Goal: Find specific page/section: Find specific page/section

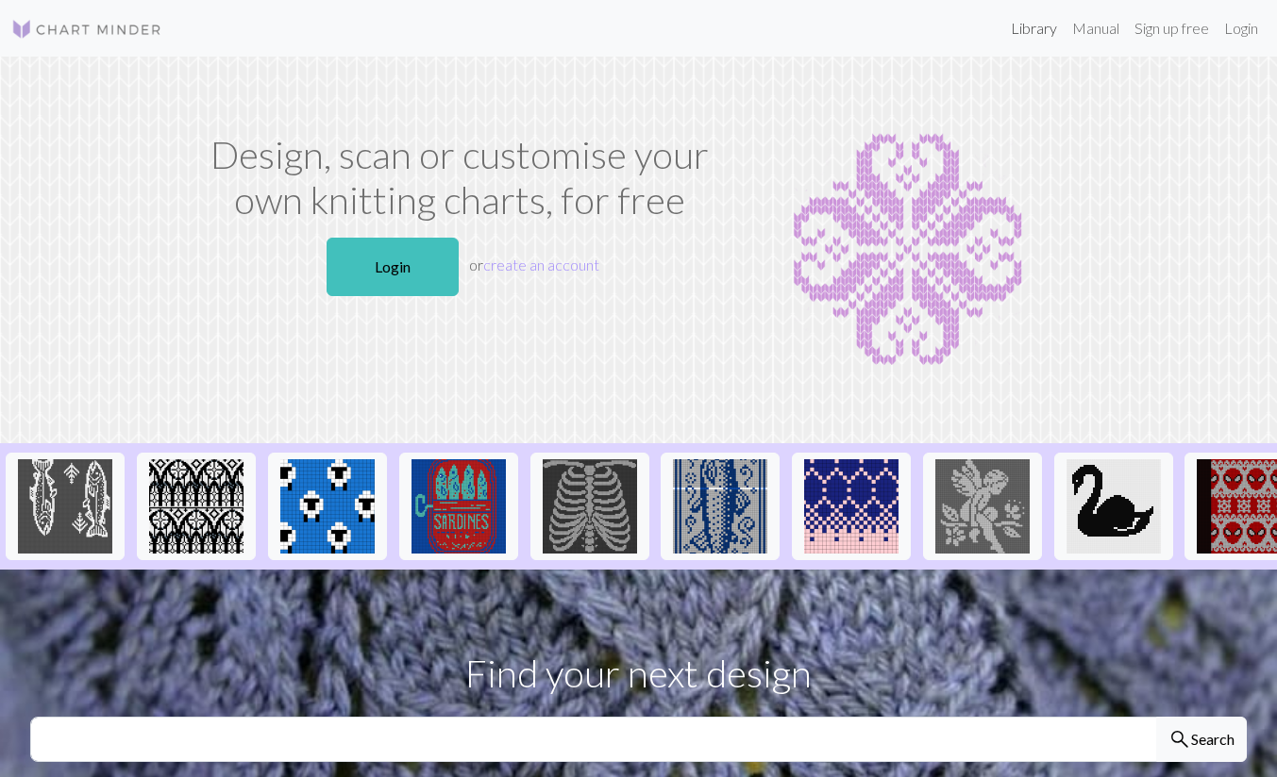
click at [1020, 43] on link "Library" at bounding box center [1033, 28] width 61 height 38
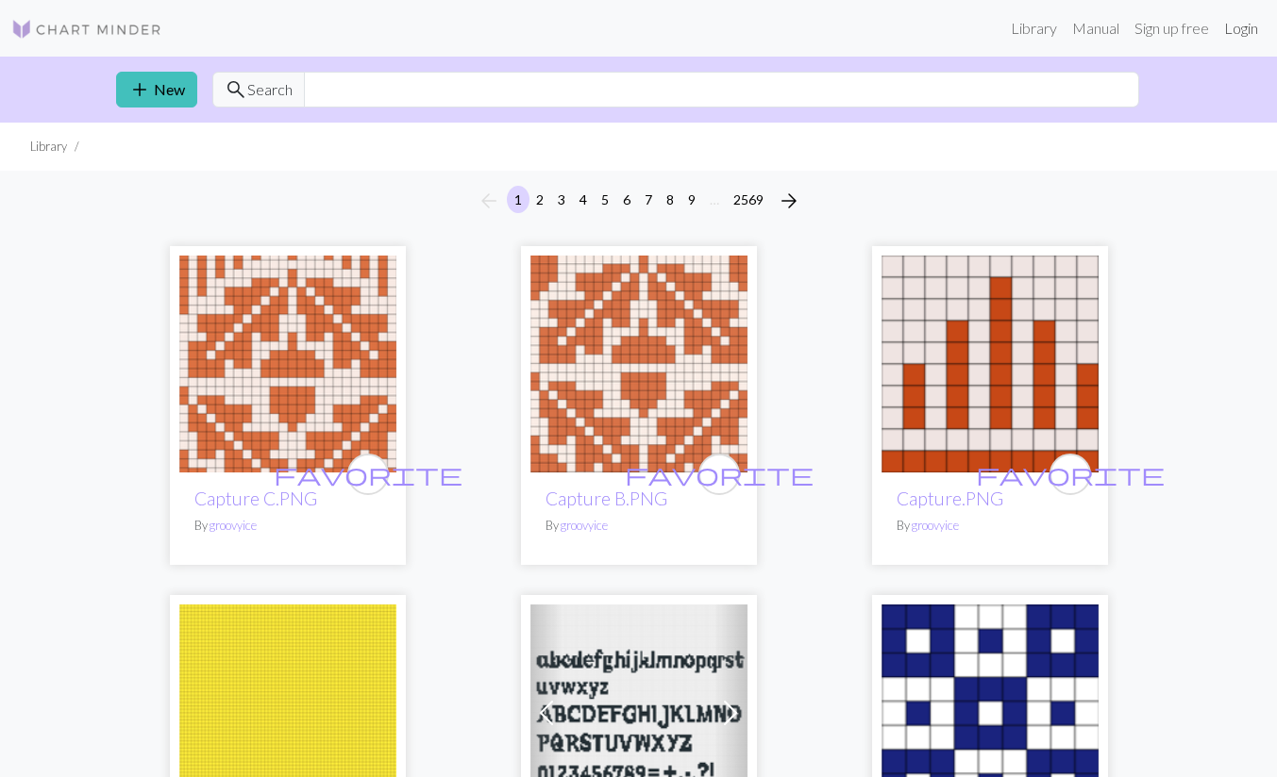
click at [1236, 29] on link "Login" at bounding box center [1240, 28] width 49 height 38
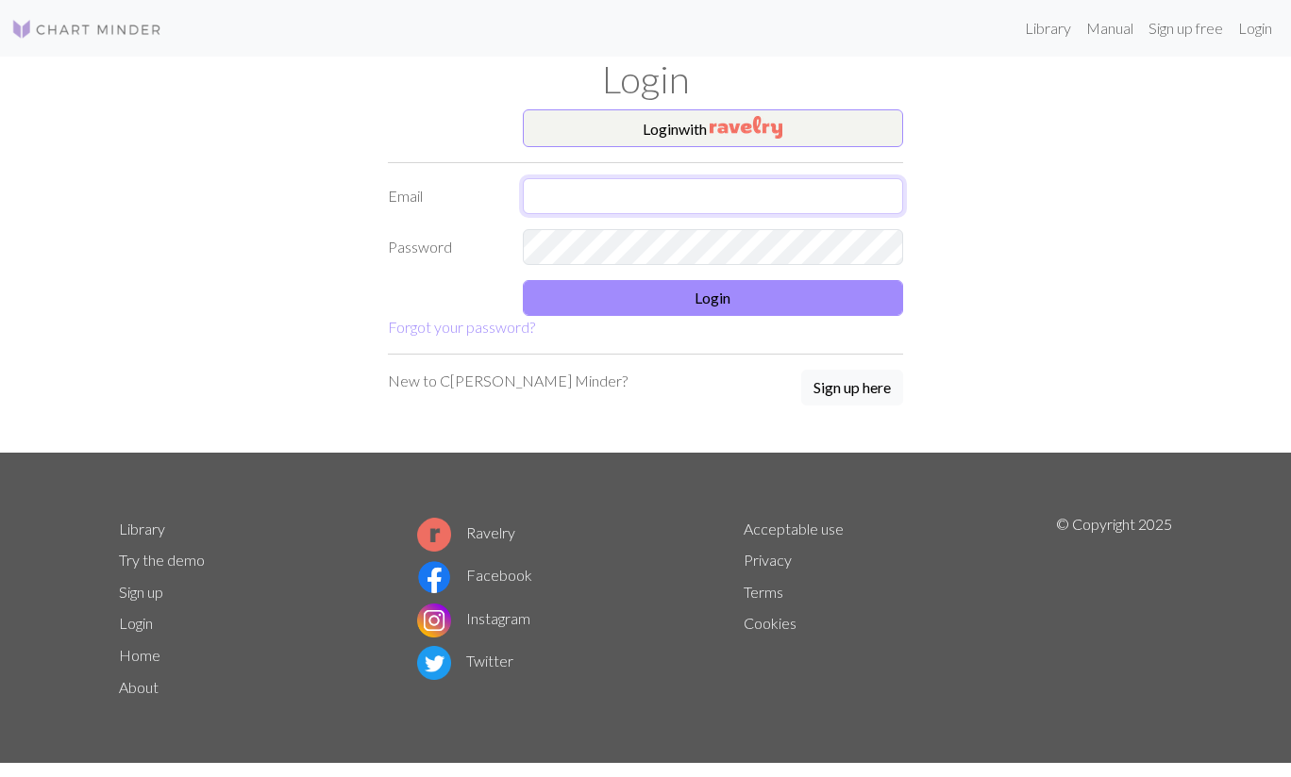
click at [832, 192] on input "text" at bounding box center [713, 196] width 381 height 36
click at [825, 123] on button "Login with" at bounding box center [713, 128] width 381 height 38
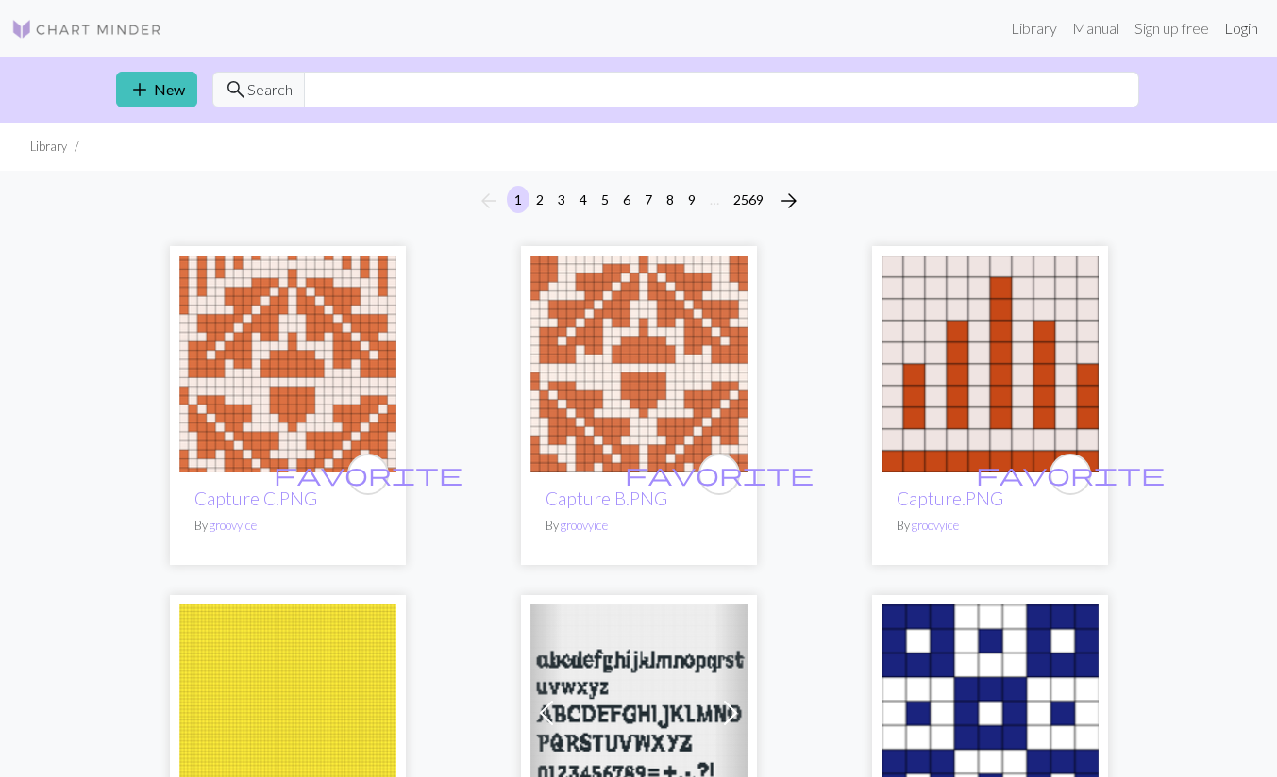
click at [1240, 27] on link "Login" at bounding box center [1240, 28] width 49 height 38
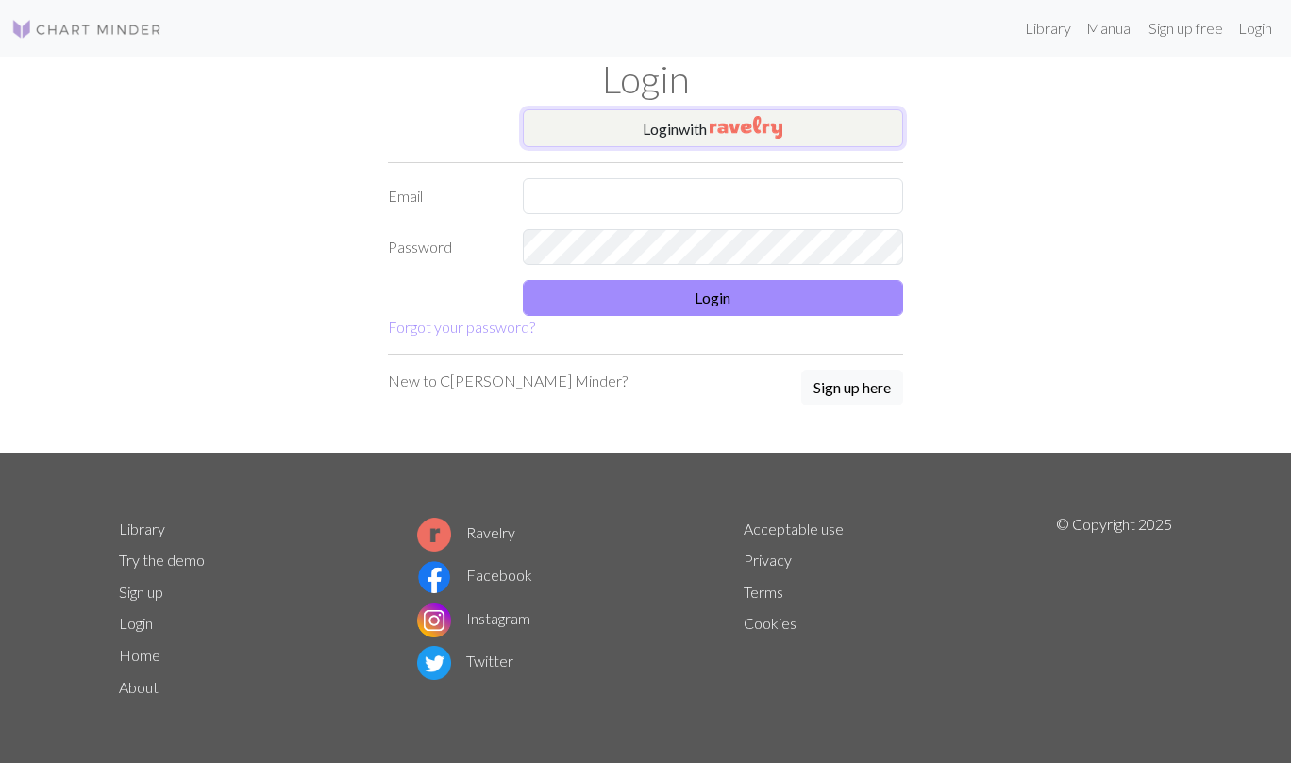
click at [829, 124] on button "Login with" at bounding box center [713, 128] width 381 height 38
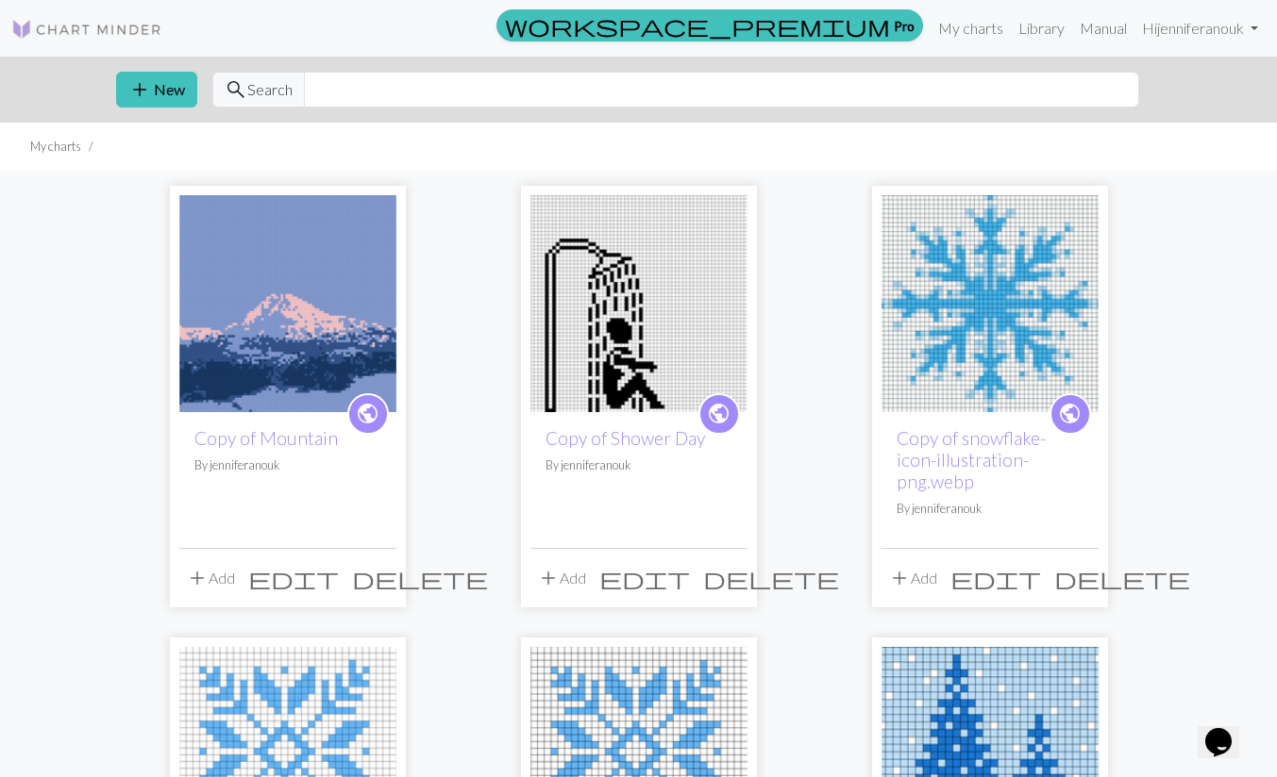
click at [304, 449] on link "Copy of Mountain" at bounding box center [265, 438] width 143 height 22
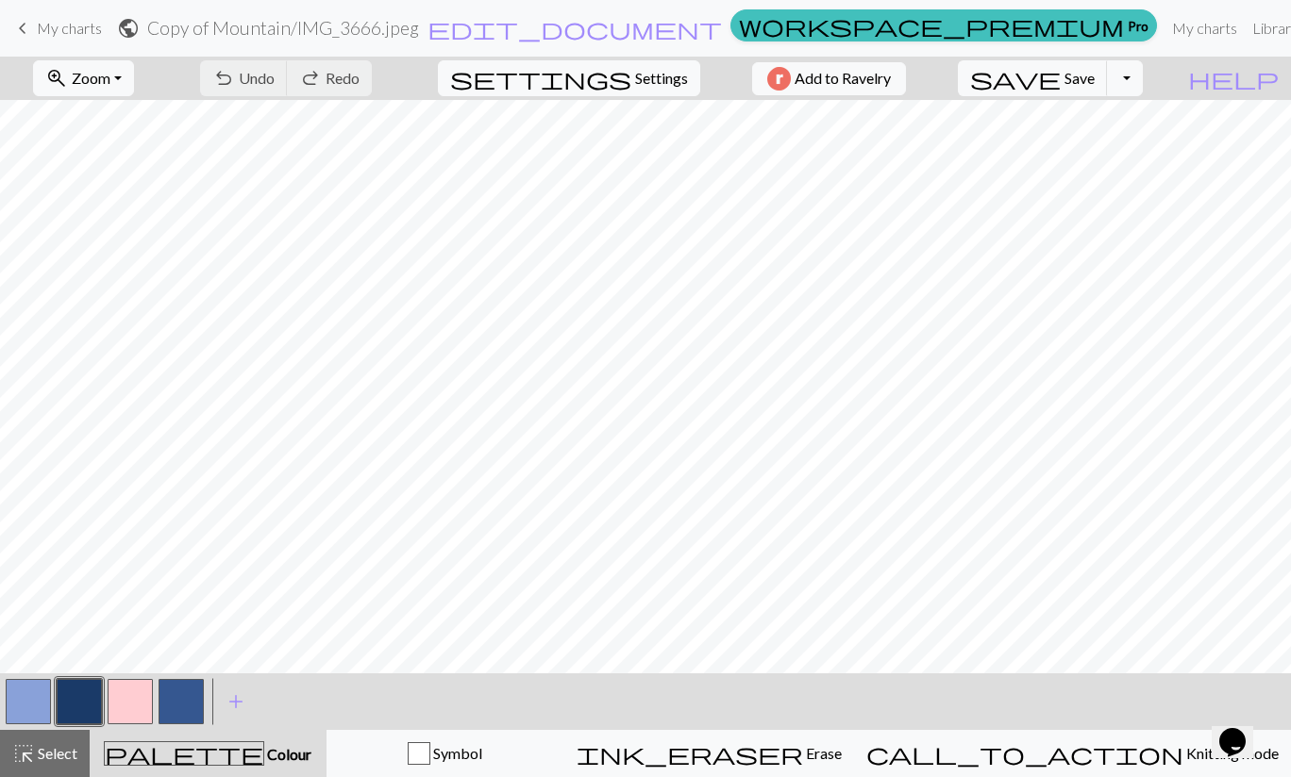
click at [134, 82] on button "zoom_in Zoom Zoom" at bounding box center [83, 78] width 101 height 36
click at [149, 115] on button "Fit all" at bounding box center [108, 120] width 149 height 30
click at [1183, 761] on span "Knitting mode" at bounding box center [1230, 753] width 95 height 18
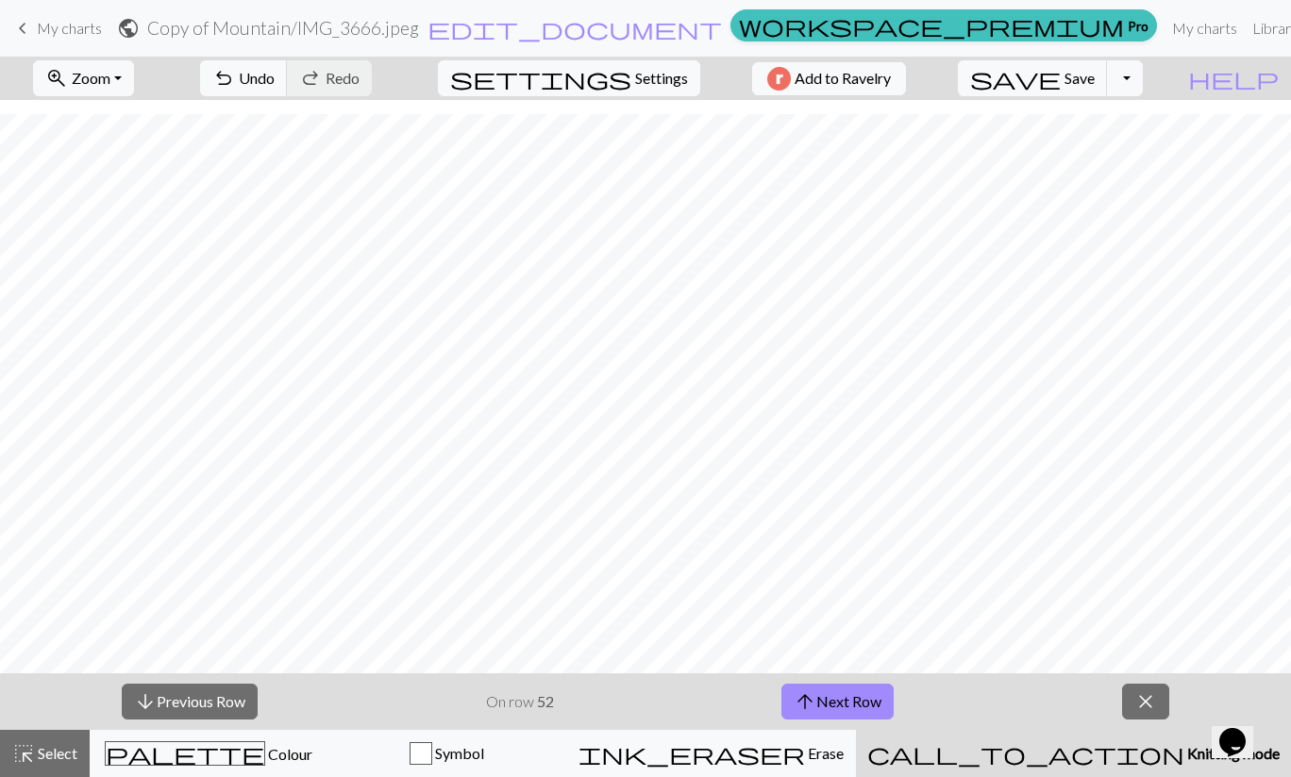
click at [1145, 764] on div "call_to_action Knitting mode Knitting mode" at bounding box center [1073, 754] width 412 height 23
click at [1141, 705] on span "close" at bounding box center [1145, 702] width 23 height 26
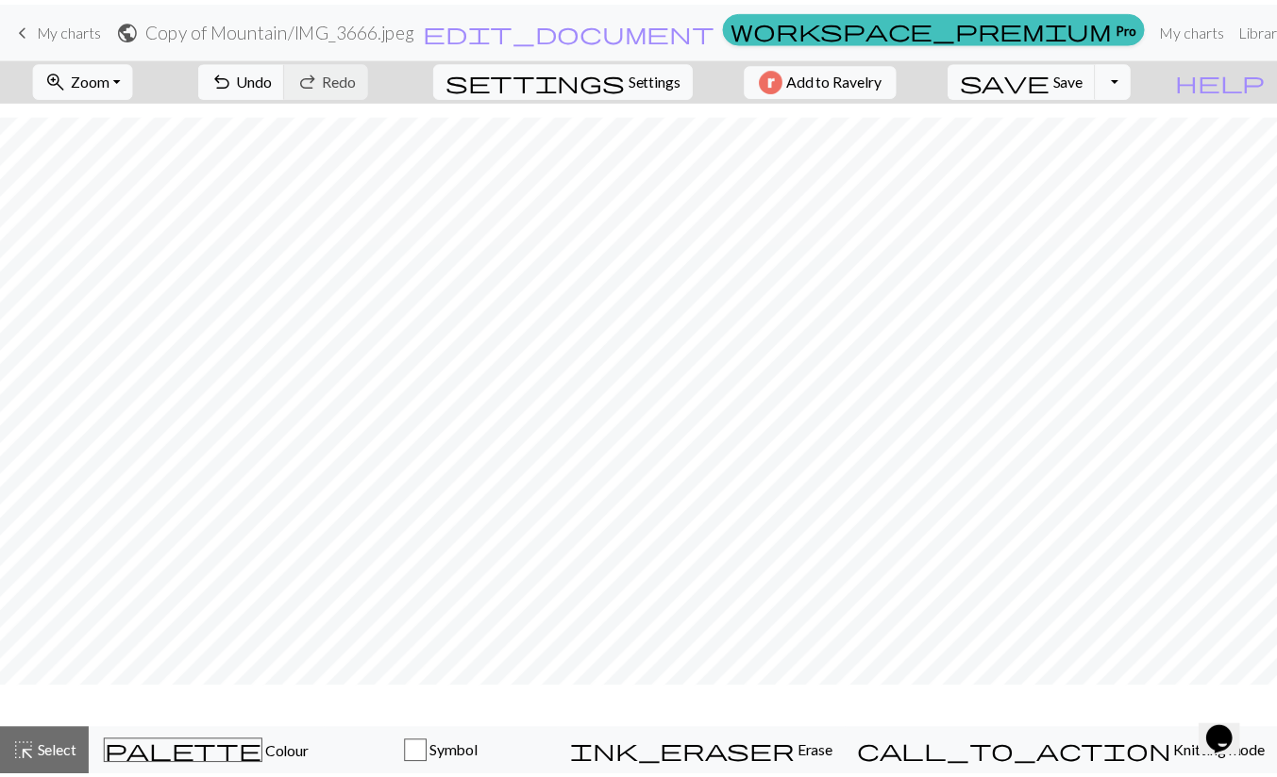
scroll to position [488, 0]
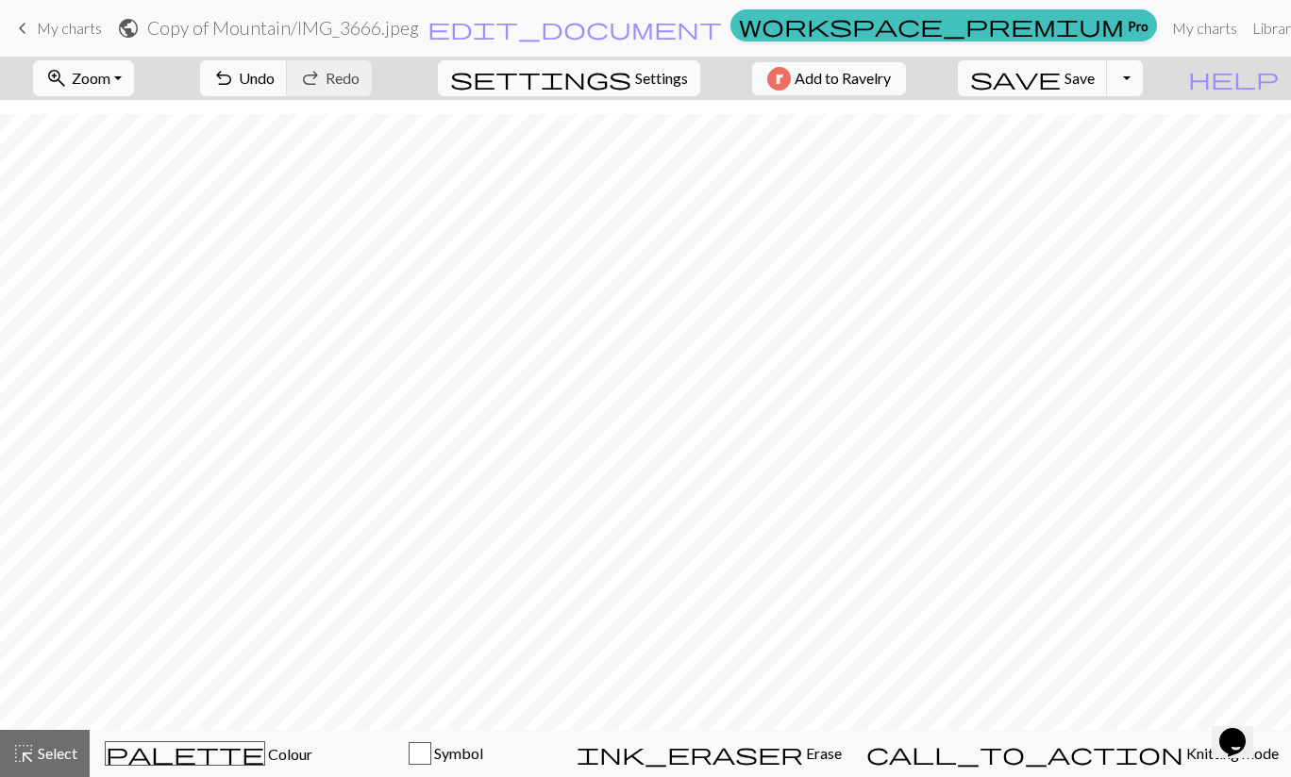
click at [110, 71] on span "Zoom" at bounding box center [91, 78] width 39 height 18
click at [144, 191] on button "Fit height" at bounding box center [108, 180] width 149 height 30
click at [110, 82] on span "Zoom" at bounding box center [91, 78] width 39 height 18
click at [149, 180] on button "Fit height" at bounding box center [108, 180] width 149 height 30
click at [134, 77] on button "zoom_in Zoom Zoom" at bounding box center [83, 78] width 101 height 36
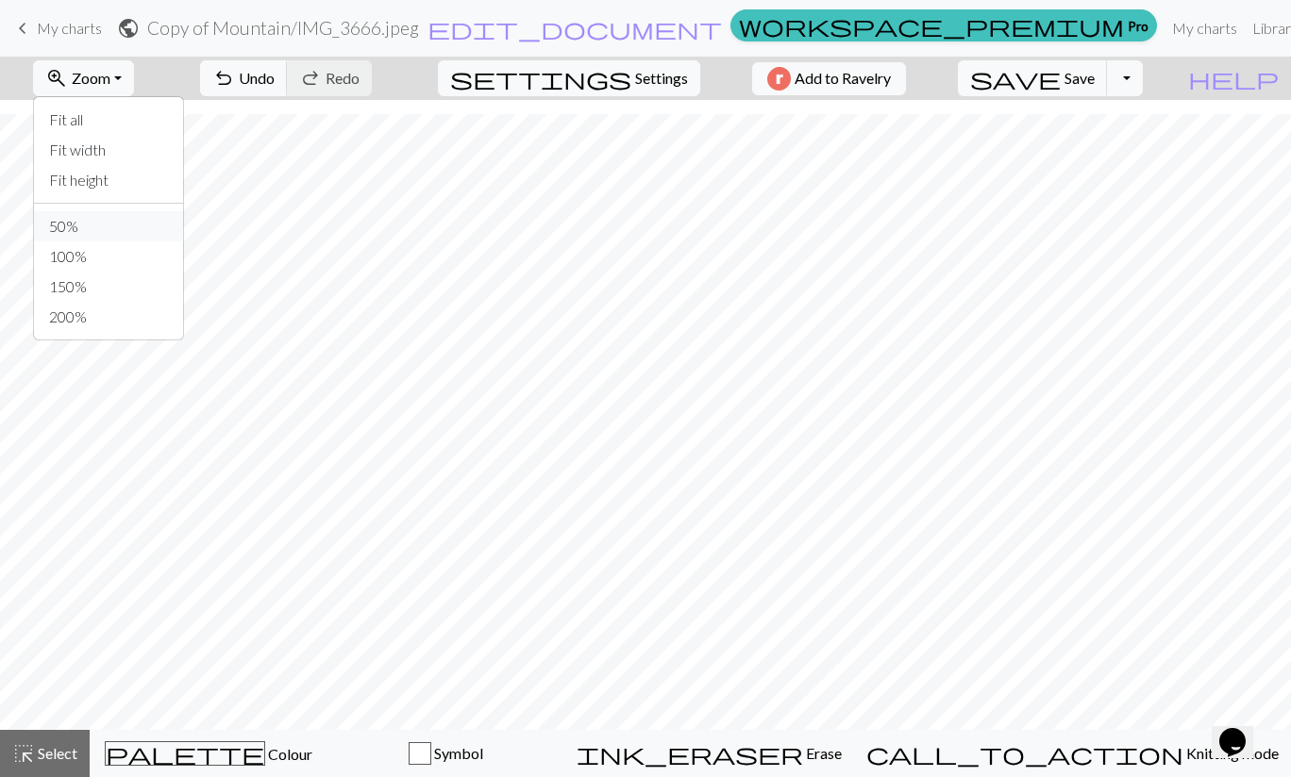
click at [147, 233] on button "50%" at bounding box center [108, 226] width 149 height 30
click at [235, 78] on span "undo" at bounding box center [223, 78] width 23 height 26
click at [235, 75] on span "undo" at bounding box center [223, 78] width 23 height 26
click at [17, 25] on span "keyboard_arrow_left" at bounding box center [22, 28] width 23 height 26
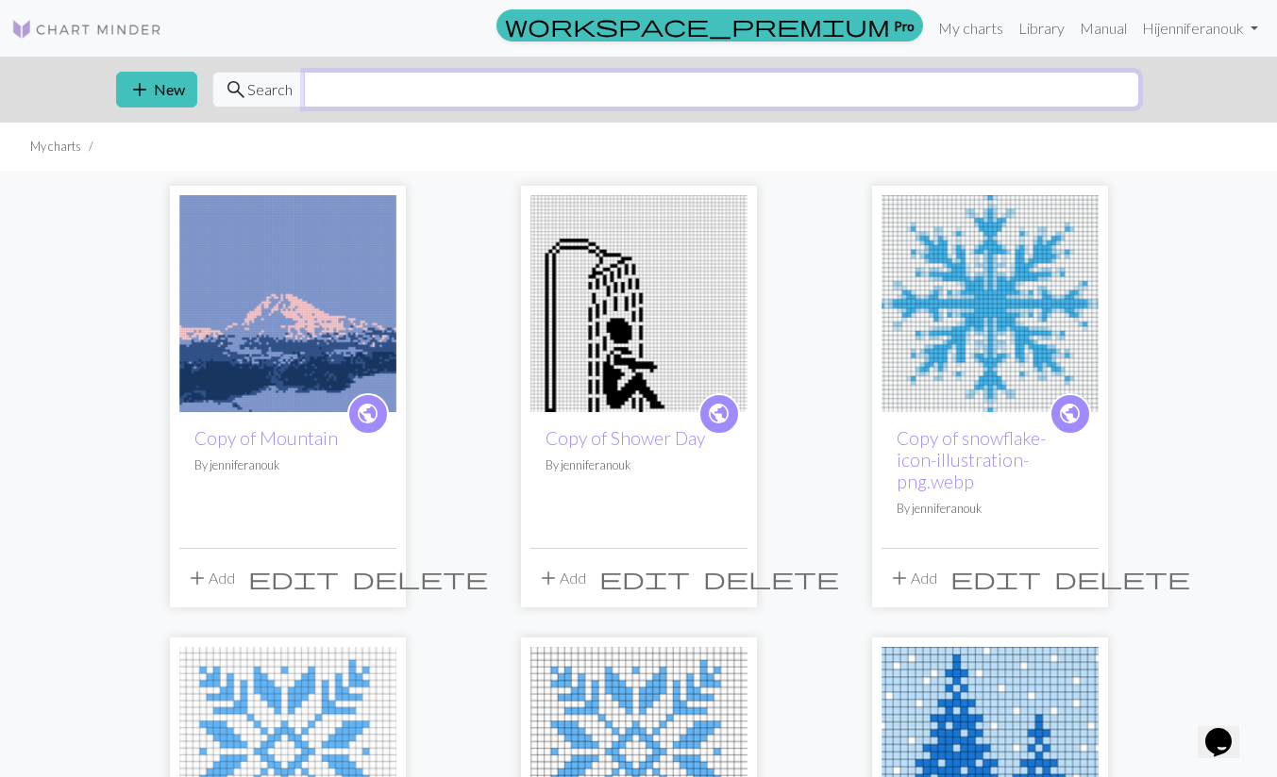
click at [565, 97] on input "text" at bounding box center [721, 90] width 835 height 36
type input "mountain"
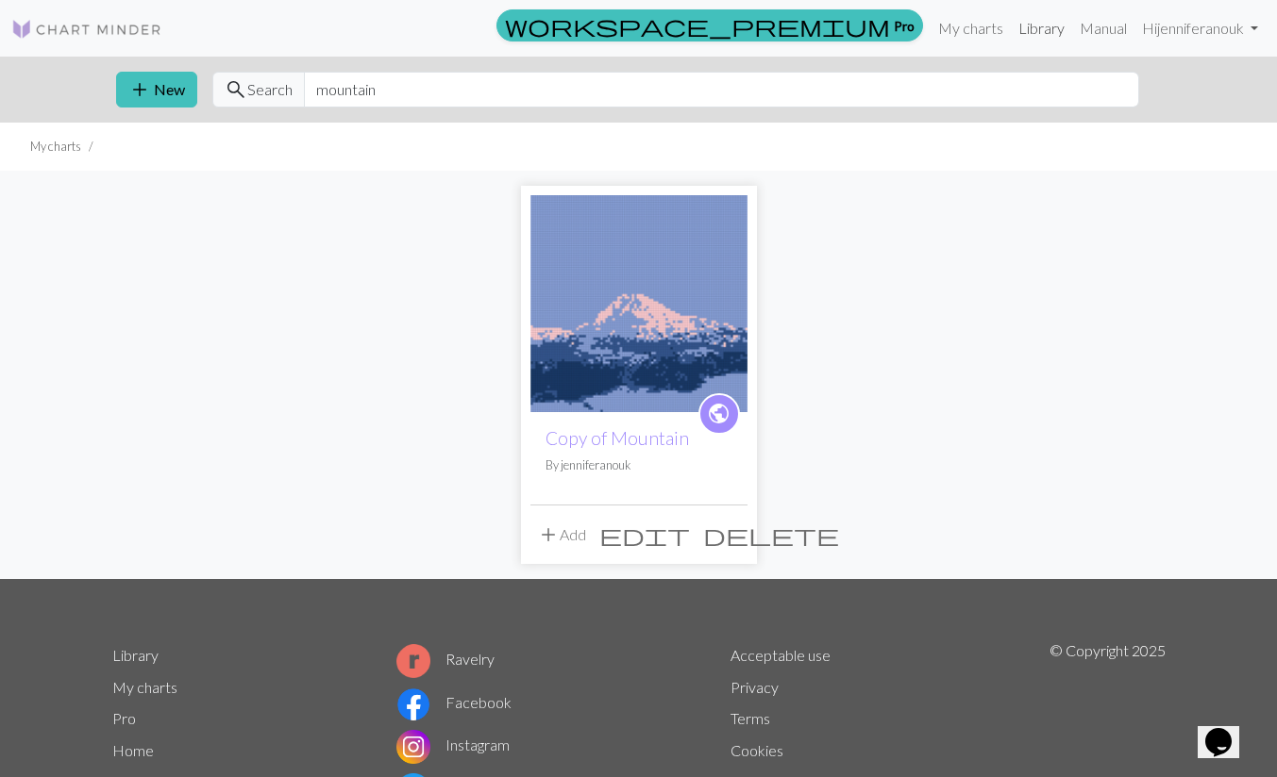
click at [1034, 26] on link "Library" at bounding box center [1041, 28] width 61 height 38
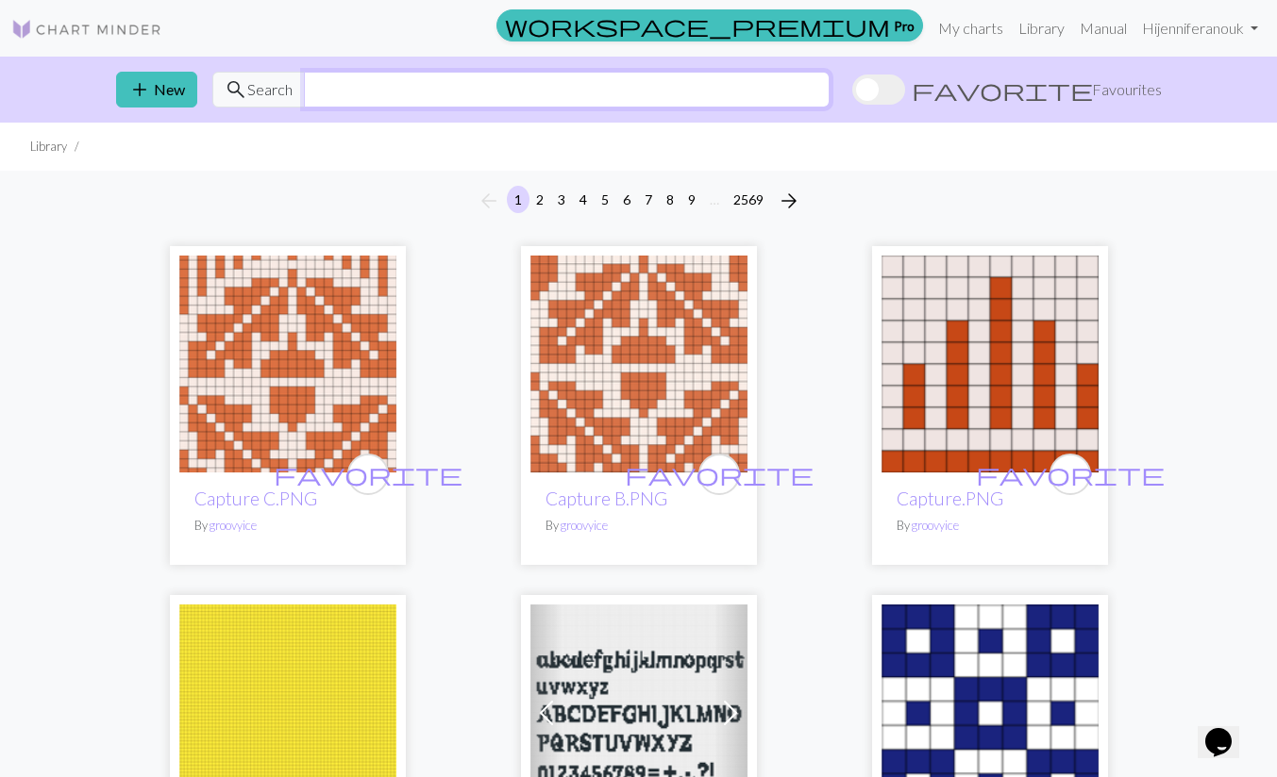
click at [786, 83] on input "text" at bounding box center [567, 90] width 526 height 36
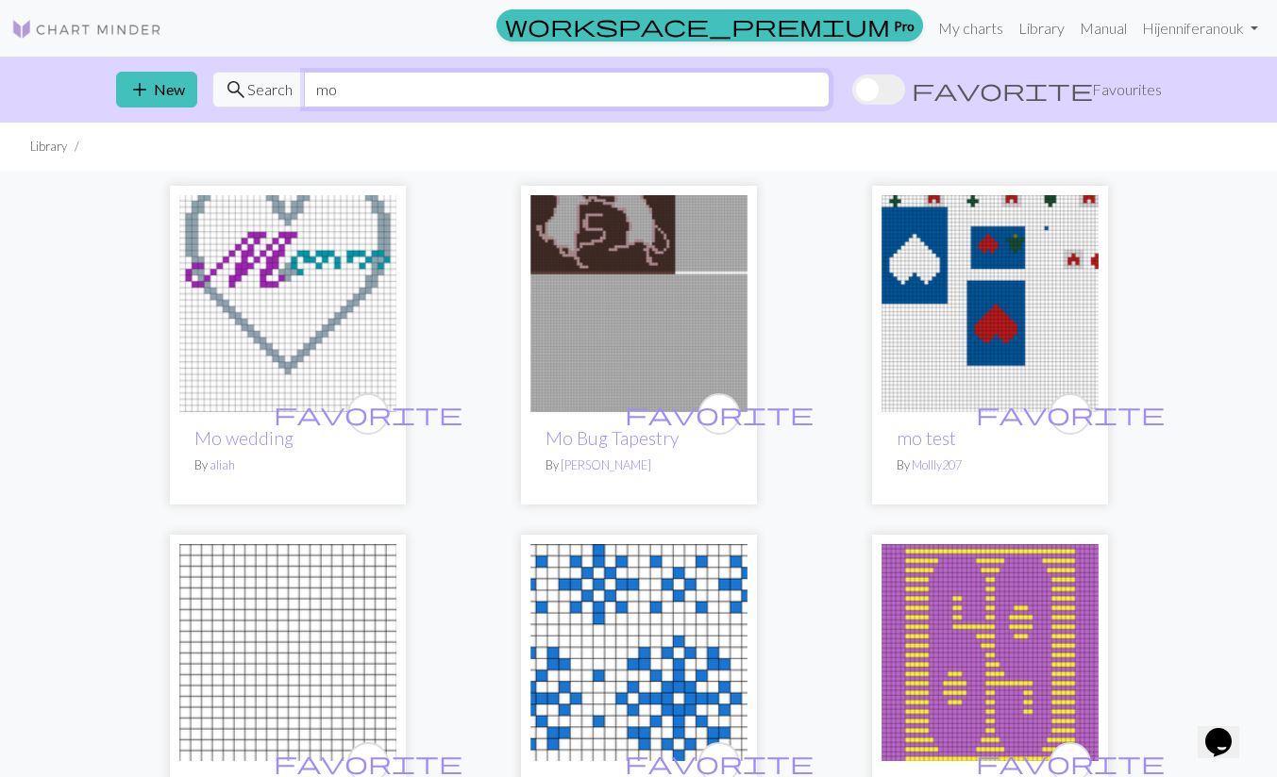
click at [516, 92] on input "mo" at bounding box center [567, 90] width 526 height 36
click at [484, 85] on input "mo" at bounding box center [567, 90] width 526 height 36
type input "mountain"
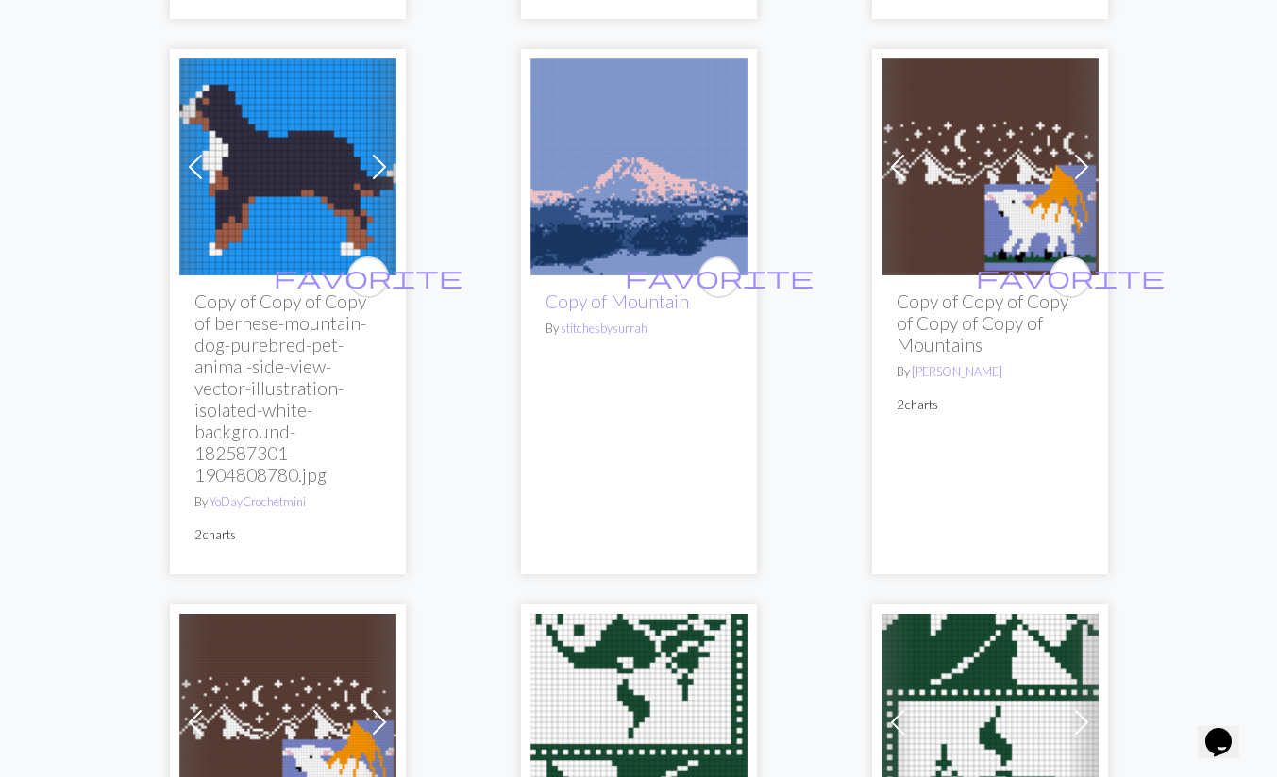
scroll to position [3745, 0]
click at [608, 321] on link "stitchesbysurrah" at bounding box center [603, 328] width 87 height 15
